Goal: Task Accomplishment & Management: Manage account settings

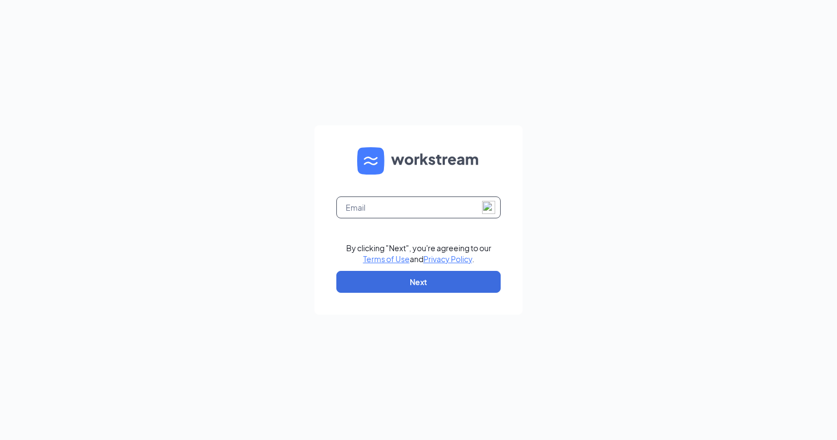
click at [457, 203] on input "text" at bounding box center [418, 208] width 164 height 22
type input "353621@brewingbrand.com"
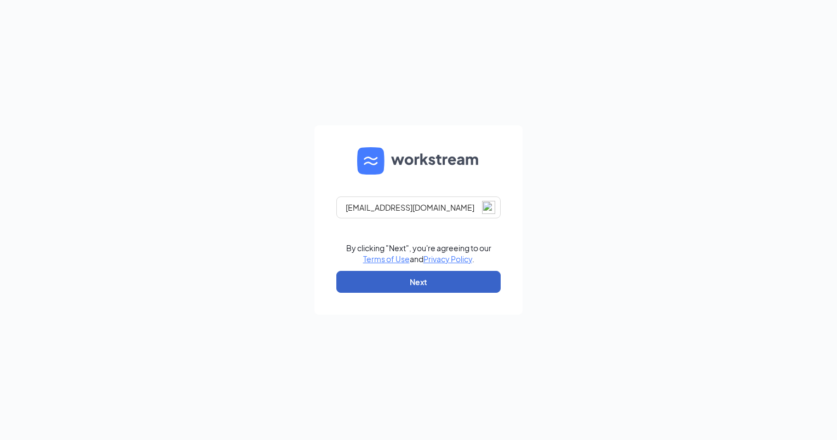
click at [452, 280] on button "Next" at bounding box center [418, 282] width 164 height 22
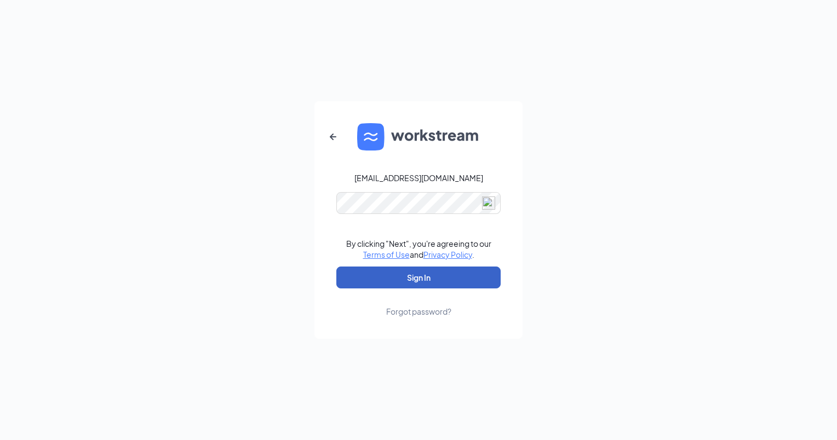
click at [452, 279] on button "Sign In" at bounding box center [418, 278] width 164 height 22
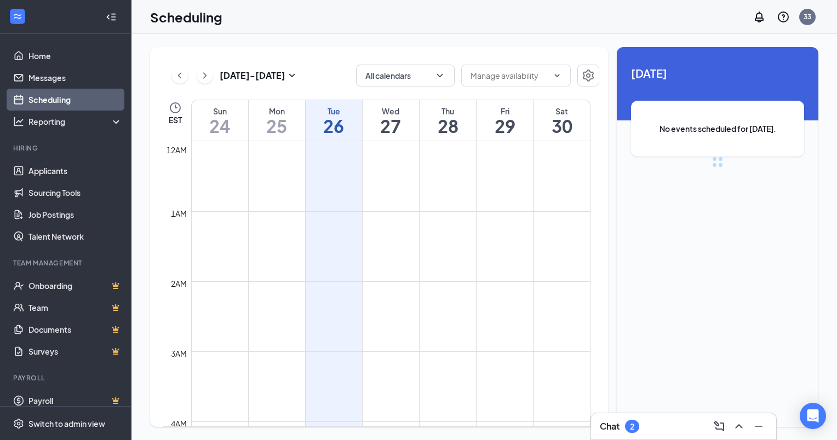
scroll to position [538, 0]
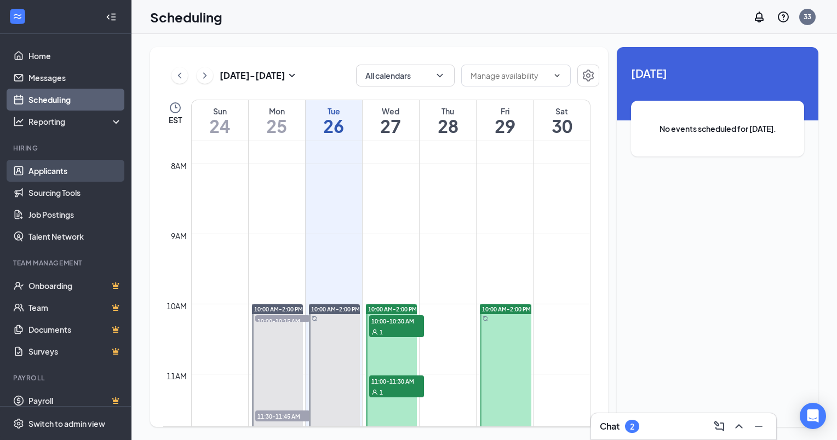
click at [53, 169] on link "Applicants" at bounding box center [75, 171] width 94 height 22
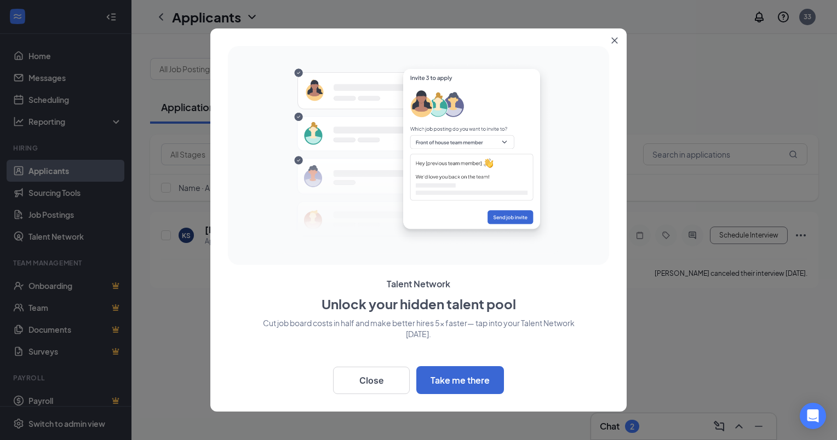
click at [614, 37] on icon "Close" at bounding box center [614, 40] width 7 height 7
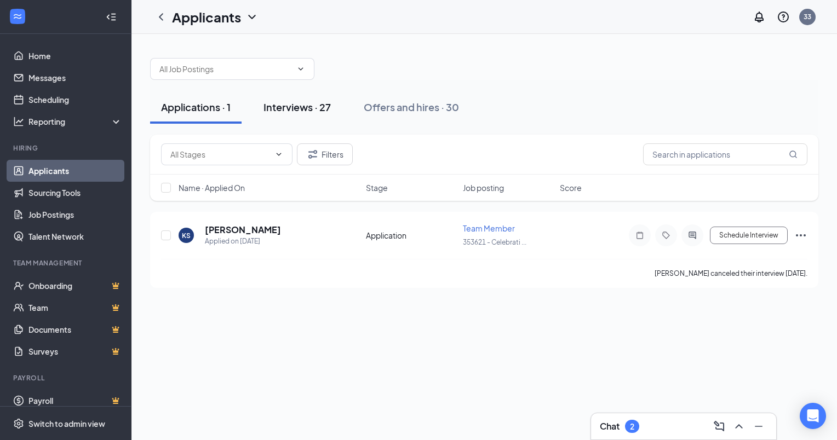
click at [289, 99] on button "Interviews · 27" at bounding box center [296, 107] width 89 height 33
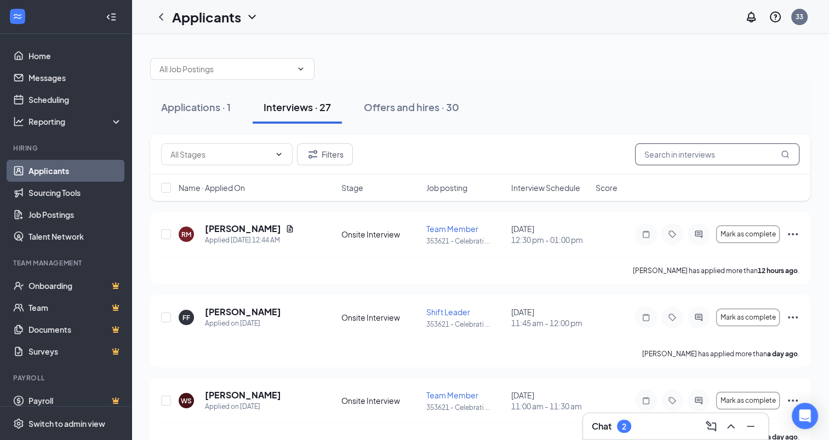
click at [784, 156] on icon "MagnifyingGlass" at bounding box center [784, 154] width 9 height 9
click at [784, 152] on icon "MagnifyingGlass" at bounding box center [784, 154] width 9 height 9
click at [686, 152] on input "text" at bounding box center [717, 154] width 164 height 22
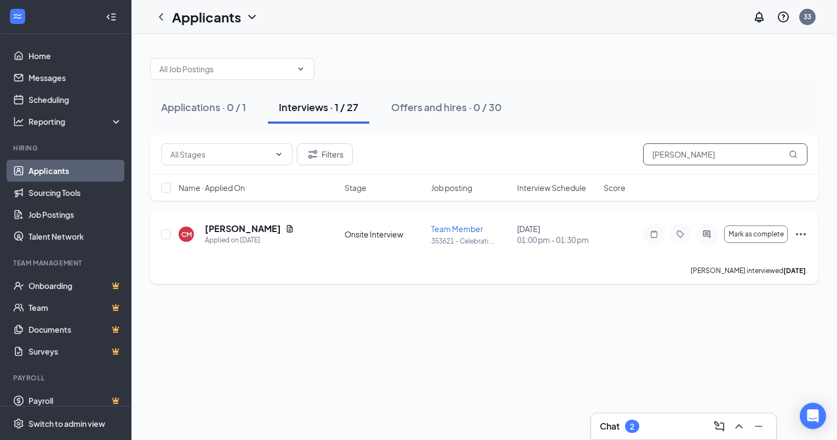
type input "[PERSON_NAME]"
click at [800, 234] on icon "Ellipses" at bounding box center [801, 234] width 10 height 2
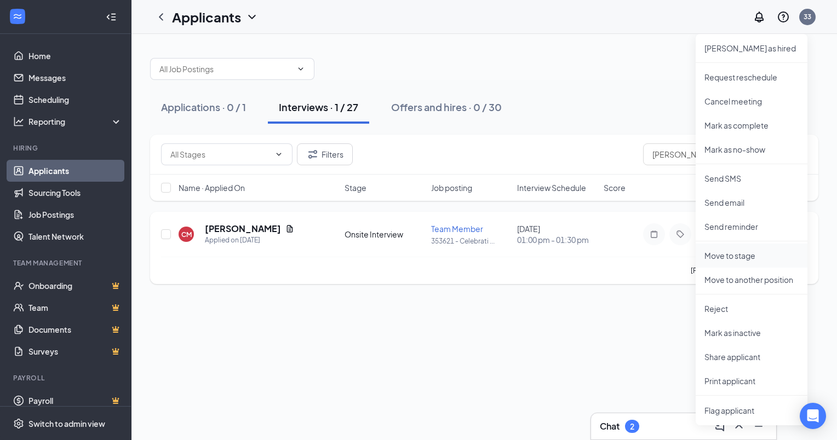
click at [722, 257] on p "Move to stage" at bounding box center [751, 255] width 94 height 11
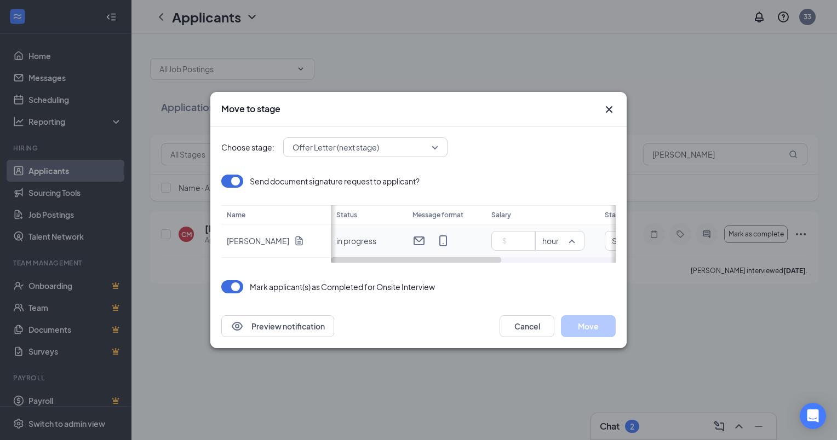
click at [573, 240] on div "Send document signature request to applicant? Name [PERSON_NAME] Status Message…" at bounding box center [418, 219] width 394 height 88
click at [551, 269] on div "Choose stage: Offer Letter (next stage) Send document signature request to appl…" at bounding box center [418, 216] width 394 height 178
click at [511, 245] on input at bounding box center [515, 241] width 38 height 16
type input "14"
click at [410, 263] on div "Choose stage: Offer Letter (next stage) Send document signature request to appl…" at bounding box center [418, 216] width 394 height 178
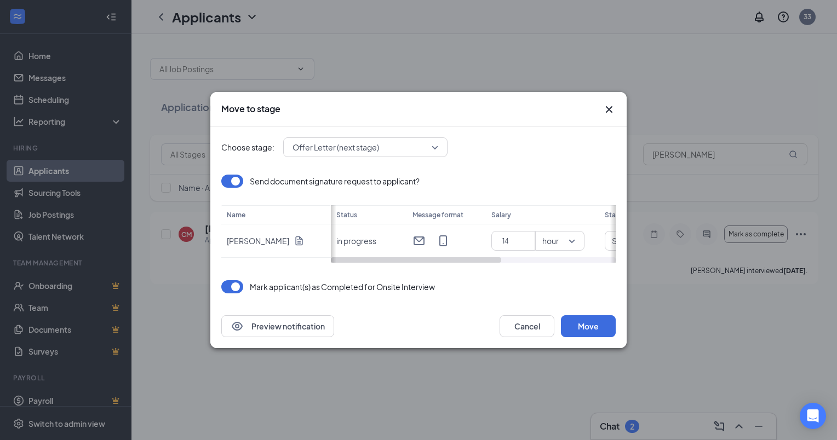
click at [415, 271] on div "Choose stage: Offer Letter (next stage) Send document signature request to appl…" at bounding box center [418, 216] width 394 height 178
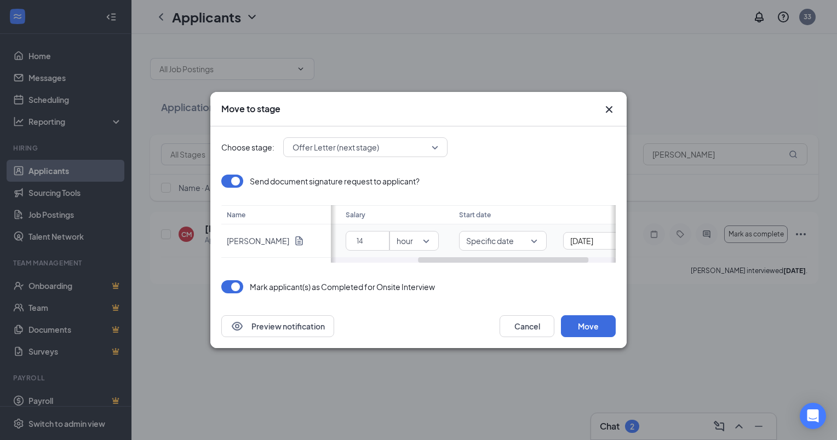
drag, startPoint x: 436, startPoint y: 260, endPoint x: 524, endPoint y: 256, distance: 87.7
click at [524, 256] on div "Status Message format Salary Start date in progress 14 hour Specific date [DATE]" at bounding box center [473, 234] width 285 height 58
drag, startPoint x: 551, startPoint y: 262, endPoint x: 541, endPoint y: 276, distance: 17.5
click at [541, 276] on div "Choose stage: Offer Letter (next stage) Send document signature request to appl…" at bounding box center [418, 216] width 394 height 178
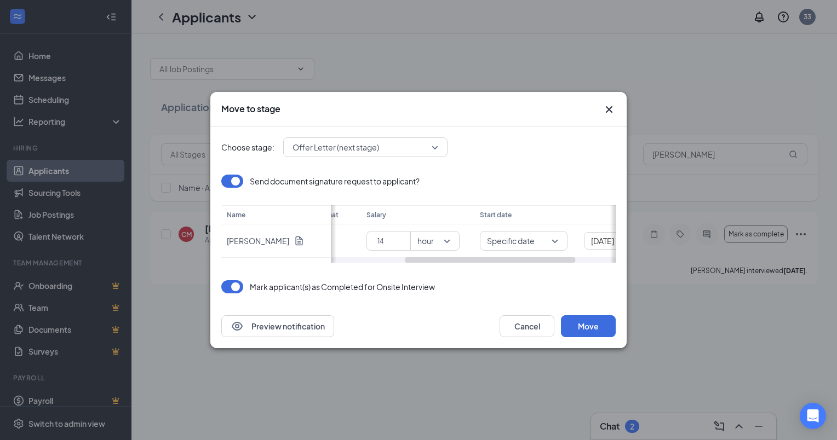
scroll to position [0, 128]
drag, startPoint x: 541, startPoint y: 276, endPoint x: 515, endPoint y: 280, distance: 26.0
click at [515, 280] on div "Choose stage: Offer Letter (next stage) Send document signature request to appl…" at bounding box center [418, 216] width 394 height 178
drag, startPoint x: 515, startPoint y: 259, endPoint x: 556, endPoint y: 263, distance: 41.8
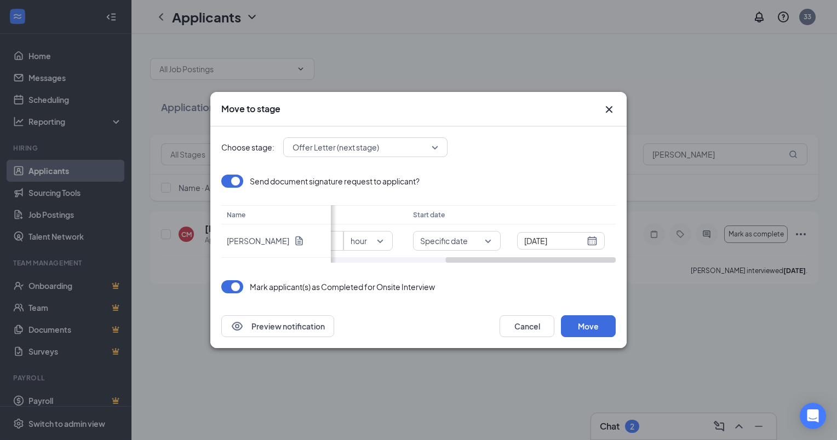
click at [556, 263] on div "Choose stage: Offer Letter (next stage) Send document signature request to appl…" at bounding box center [418, 216] width 394 height 178
click at [592, 239] on div "[DATE]" at bounding box center [560, 241] width 73 height 12
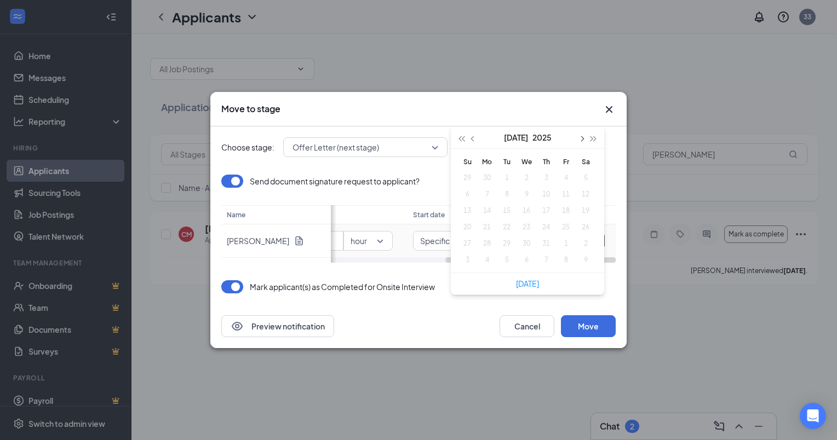
click at [583, 136] on button "button" at bounding box center [581, 138] width 12 height 22
type input "[DATE]"
click at [567, 246] on div "29" at bounding box center [565, 243] width 13 height 13
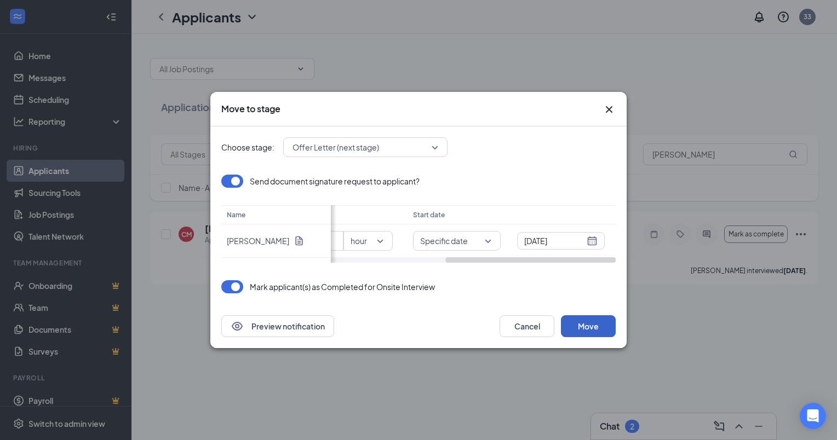
click at [584, 326] on button "Move" at bounding box center [588, 326] width 55 height 22
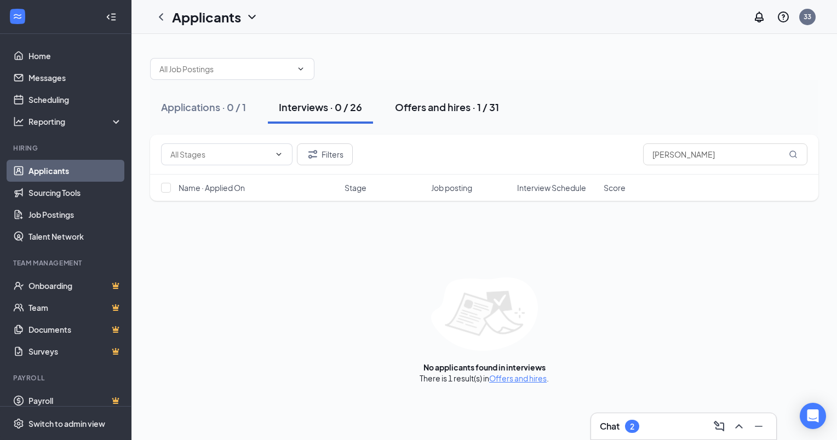
click at [432, 108] on div "Offers and hires · 1 / 31" at bounding box center [447, 107] width 104 height 14
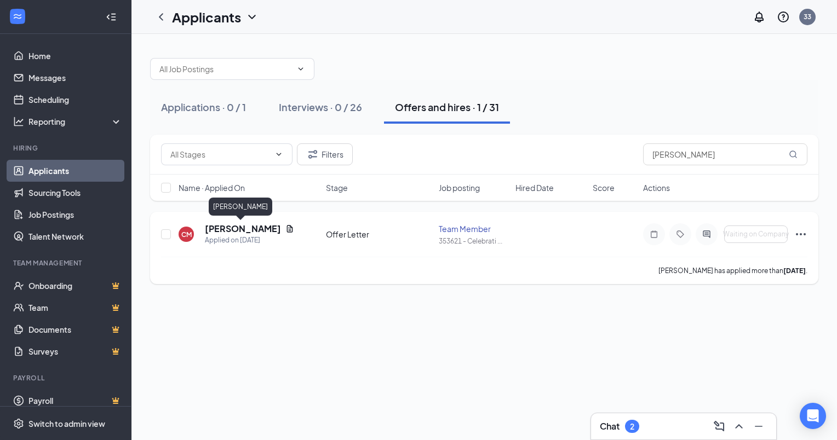
click at [243, 231] on h5 "[PERSON_NAME]" at bounding box center [243, 229] width 76 height 12
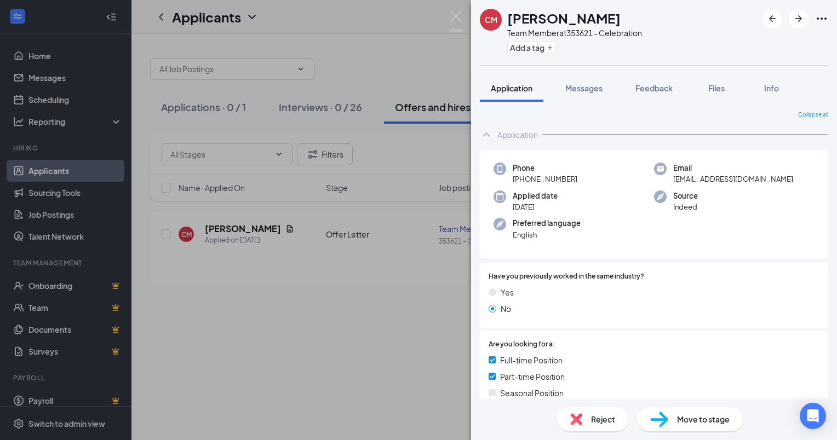
click at [671, 178] on div "Email [EMAIL_ADDRESS][DOMAIN_NAME]" at bounding box center [734, 174] width 160 height 22
click at [654, 183] on div "Email [EMAIL_ADDRESS][DOMAIN_NAME]" at bounding box center [734, 174] width 160 height 22
drag, startPoint x: 669, startPoint y: 177, endPoint x: 755, endPoint y: 192, distance: 86.7
click at [755, 192] on div "Phone [PHONE_NUMBER] Email [EMAIL_ADDRESS][DOMAIN_NAME] Applied date [DATE] Sou…" at bounding box center [654, 204] width 348 height 109
drag, startPoint x: 755, startPoint y: 192, endPoint x: 747, endPoint y: 183, distance: 11.6
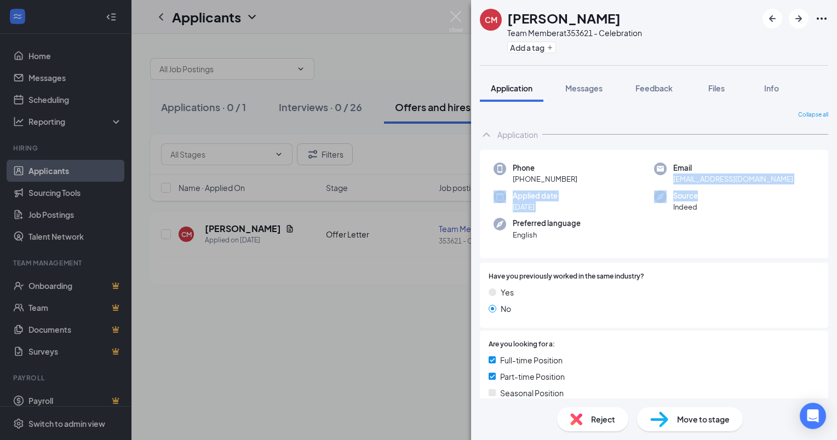
copy div "[EMAIL_ADDRESS][DOMAIN_NAME] Applied date [DATE] Source"
click at [718, 231] on div "Phone [PHONE_NUMBER] Email [EMAIL_ADDRESS][DOMAIN_NAME] Applied date [DATE] Sou…" at bounding box center [654, 204] width 348 height 109
drag, startPoint x: 670, startPoint y: 176, endPoint x: 758, endPoint y: 177, distance: 88.7
click at [758, 177] on div "Email [EMAIL_ADDRESS][DOMAIN_NAME]" at bounding box center [734, 174] width 160 height 22
drag, startPoint x: 758, startPoint y: 177, endPoint x: 750, endPoint y: 176, distance: 8.3
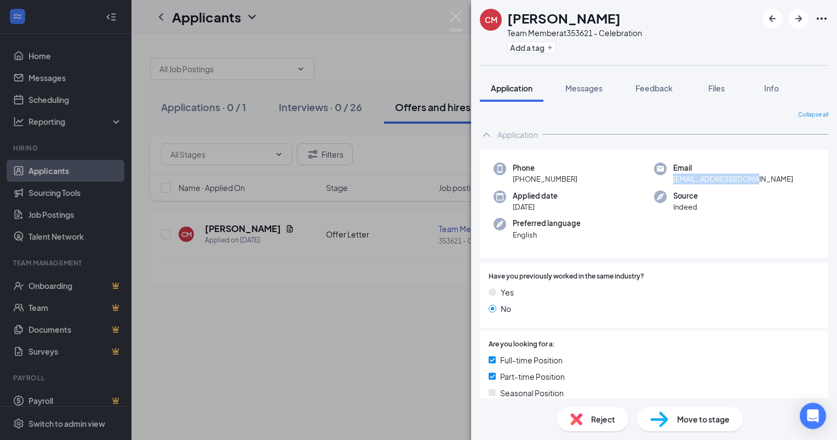
copy span "[EMAIL_ADDRESS][DOMAIN_NAME]"
